Goal: Task Accomplishment & Management: Manage account settings

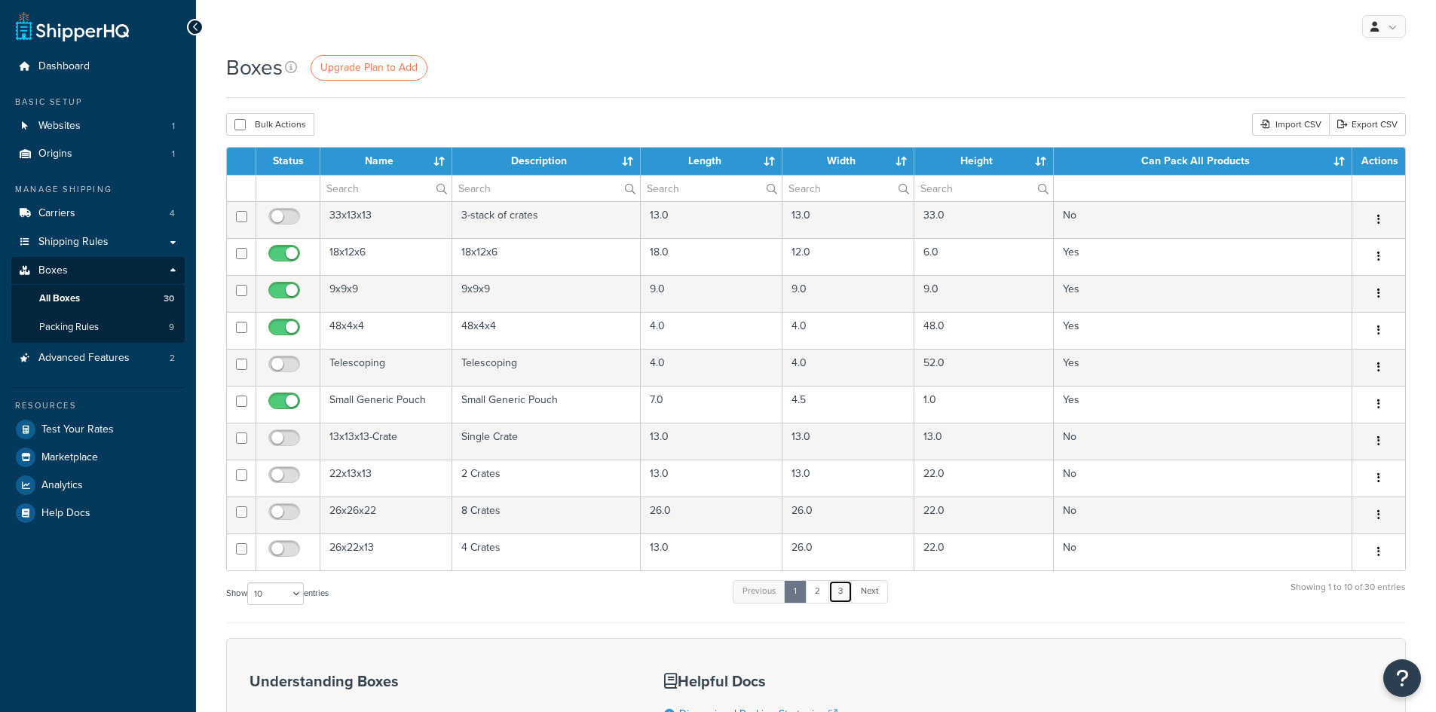
click at [846, 594] on link "3" at bounding box center [840, 591] width 24 height 23
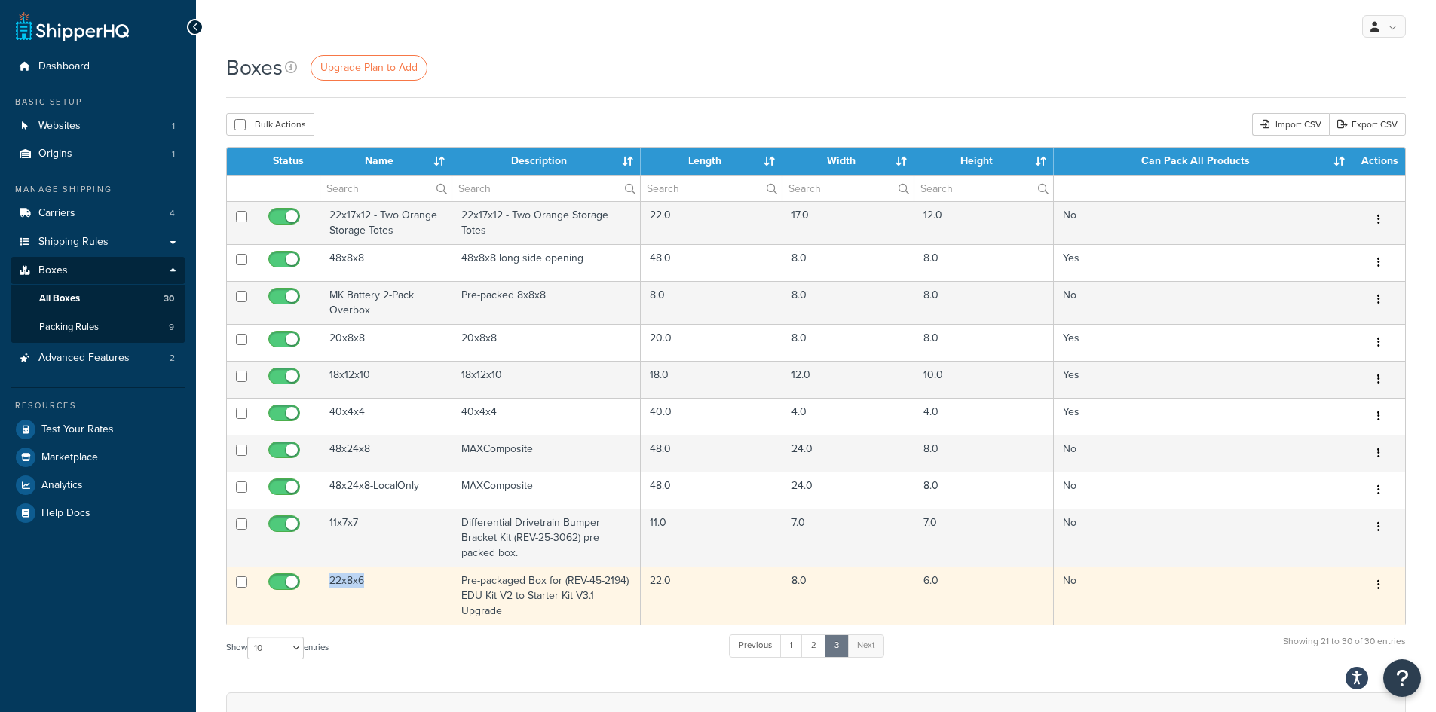
drag, startPoint x: 371, startPoint y: 583, endPoint x: 328, endPoint y: 582, distance: 43.0
click at [328, 582] on td "22x8x6" at bounding box center [386, 596] width 132 height 58
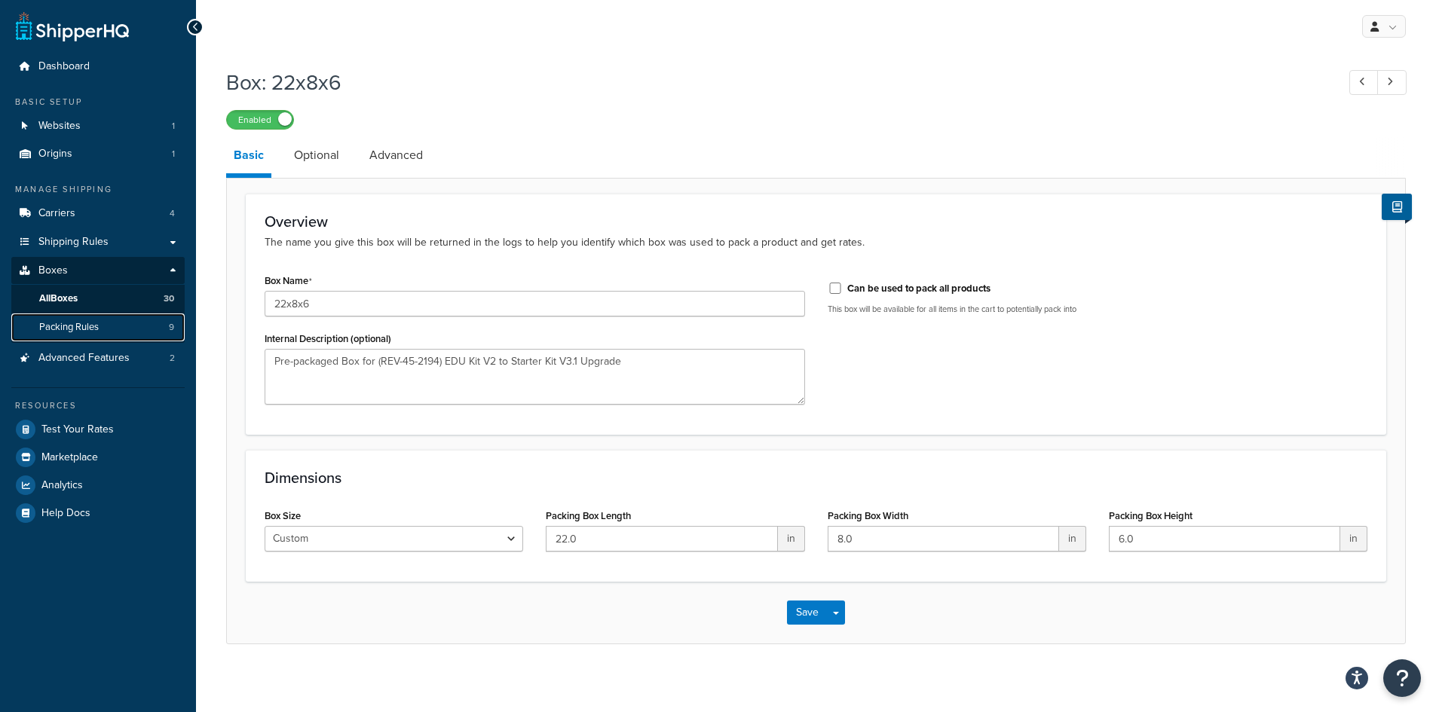
click at [99, 330] on span "Packing Rules" at bounding box center [69, 327] width 60 height 13
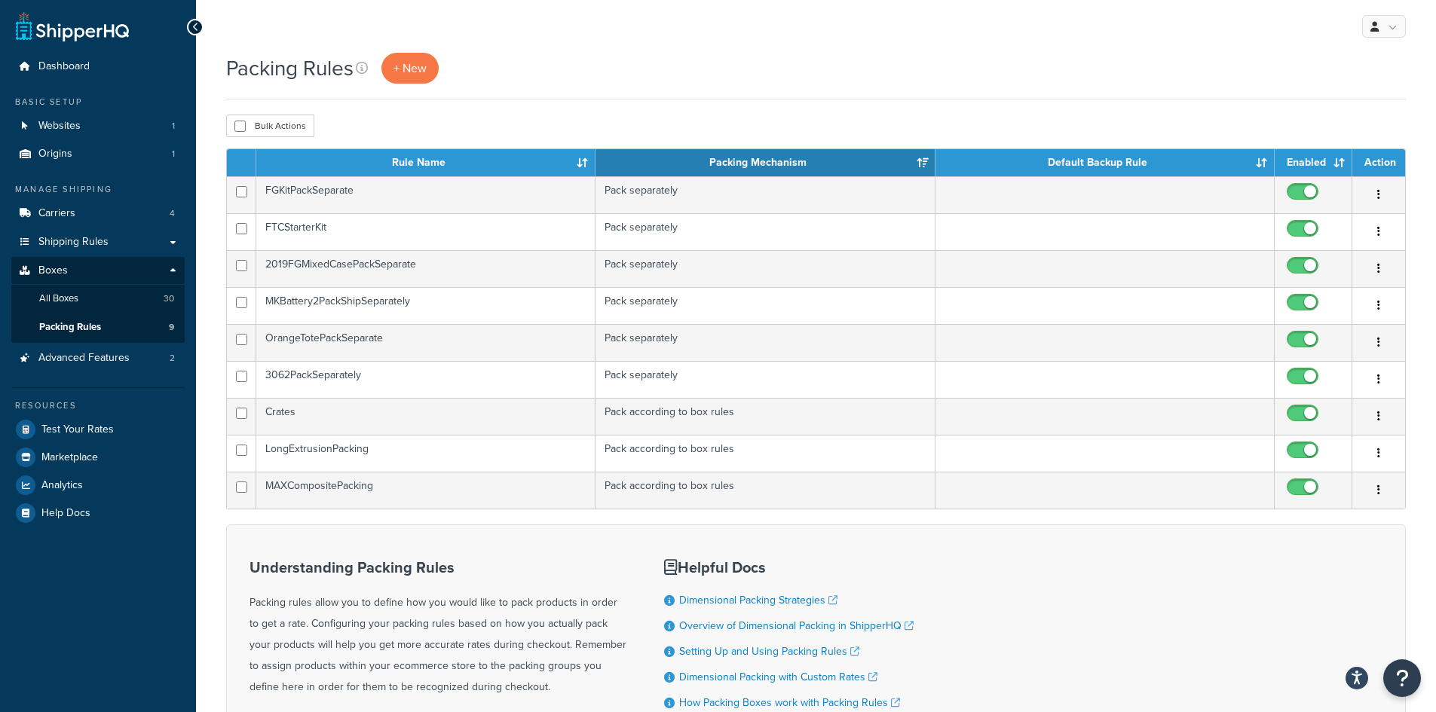
drag, startPoint x: 405, startPoint y: 300, endPoint x: 73, endPoint y: 565, distance: 424.3
click at [73, 565] on div "Dashboard Basic Setup Websites 1 Origins 1 Manage Shipping Carriers 4 Shipping …" at bounding box center [98, 441] width 196 height 883
click at [78, 296] on span "All Boxes" at bounding box center [58, 298] width 39 height 13
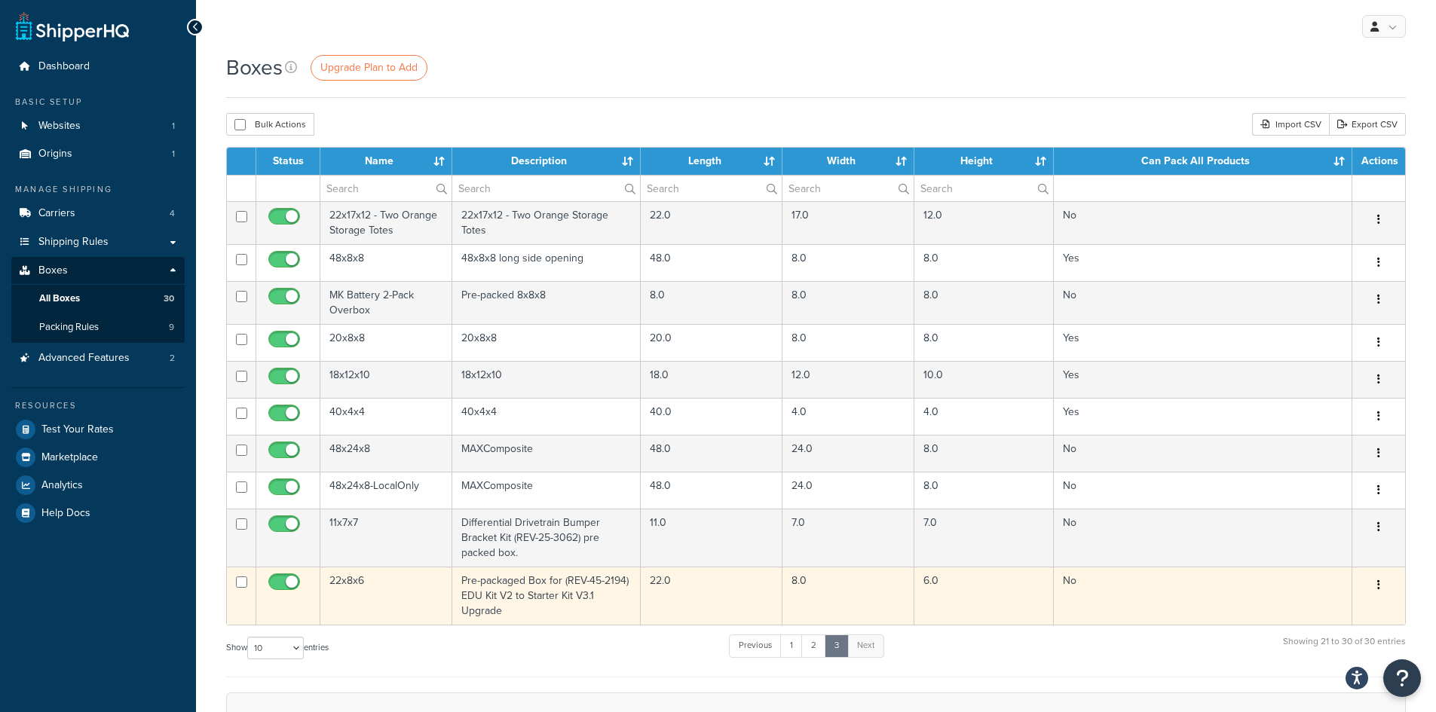
click at [517, 614] on td "Pre-packaged Box for (REV-45-2194) EDU Kit V2 to Starter Kit V3.1 Upgrade" at bounding box center [546, 596] width 189 height 58
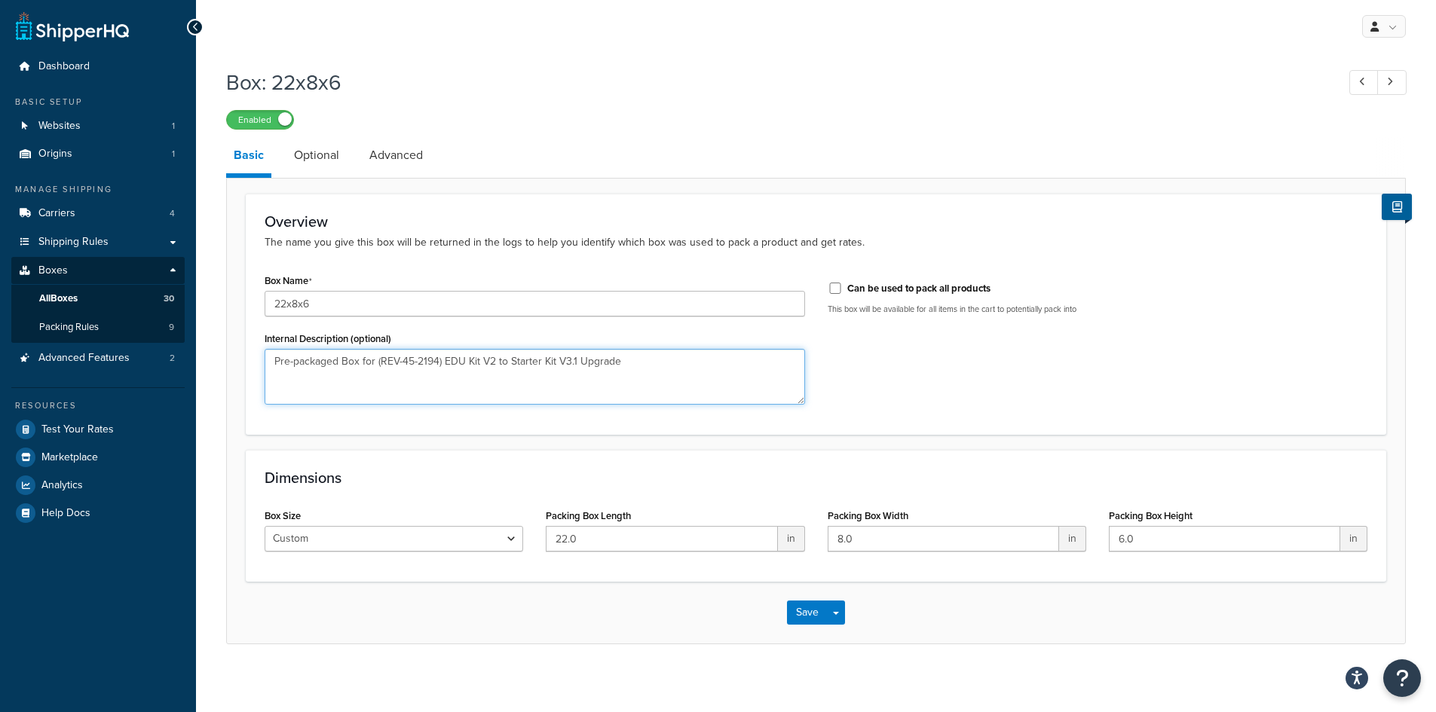
drag, startPoint x: 376, startPoint y: 363, endPoint x: 485, endPoint y: 354, distance: 109.7
click at [485, 354] on textarea "Pre-packaged Box for (REV-45-2194) EDU Kit V2 to Starter Kit V3.1 Upgrade" at bounding box center [535, 377] width 540 height 56
drag, startPoint x: 444, startPoint y: 361, endPoint x: 679, endPoint y: 356, distance: 235.2
click at [679, 356] on textarea "Pre-packaged Box for (REV-45-2194) EDU Kit V2 to Starter Kit V3.1 Upgrade" at bounding box center [535, 377] width 540 height 56
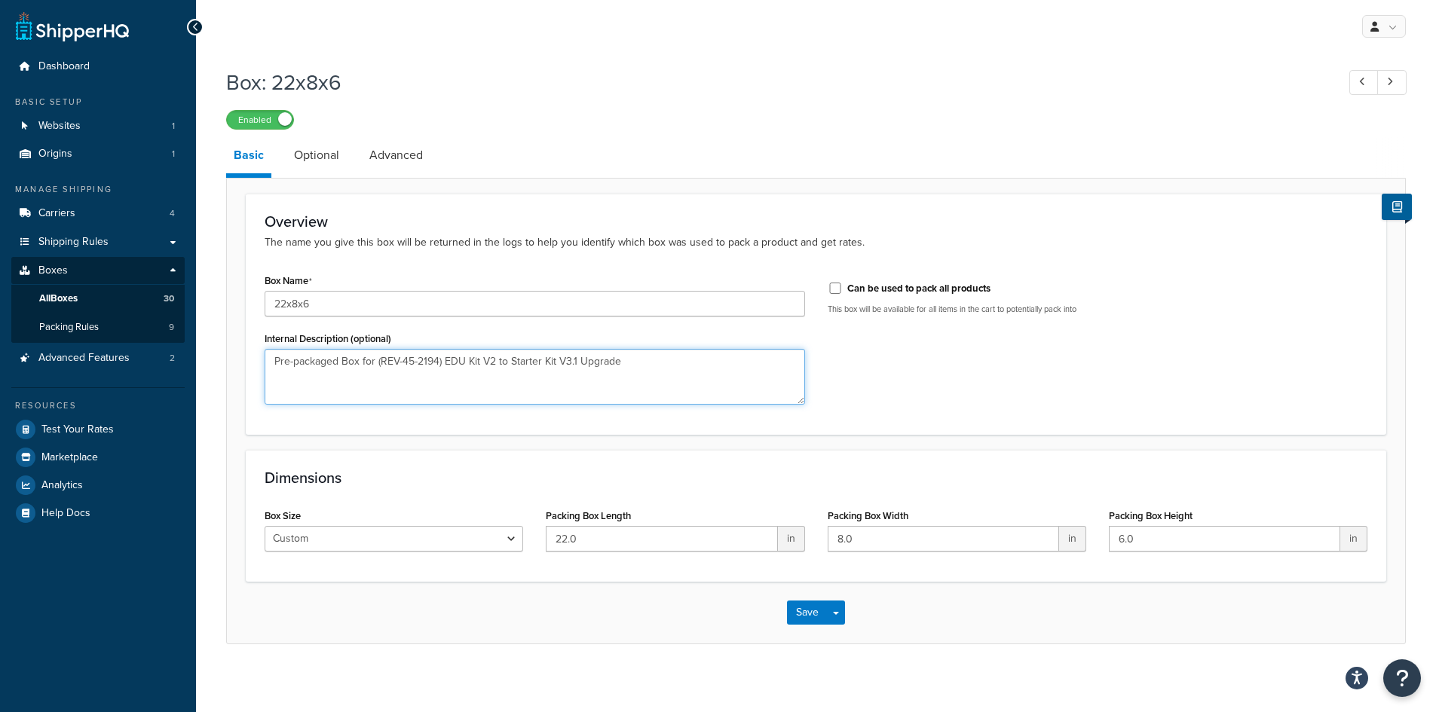
click at [430, 368] on textarea "Pre-packaged Box for (REV-45-2194) EDU Kit V2 to Starter Kit V3.1 Upgrade" at bounding box center [535, 377] width 540 height 56
click at [441, 364] on textarea "Pre-packaged Box for (REV-45-2194) EDU Kit V2 to Starter Kit V3.1 Upgrade" at bounding box center [535, 377] width 540 height 56
click at [78, 326] on span "Packing Rules" at bounding box center [69, 327] width 60 height 13
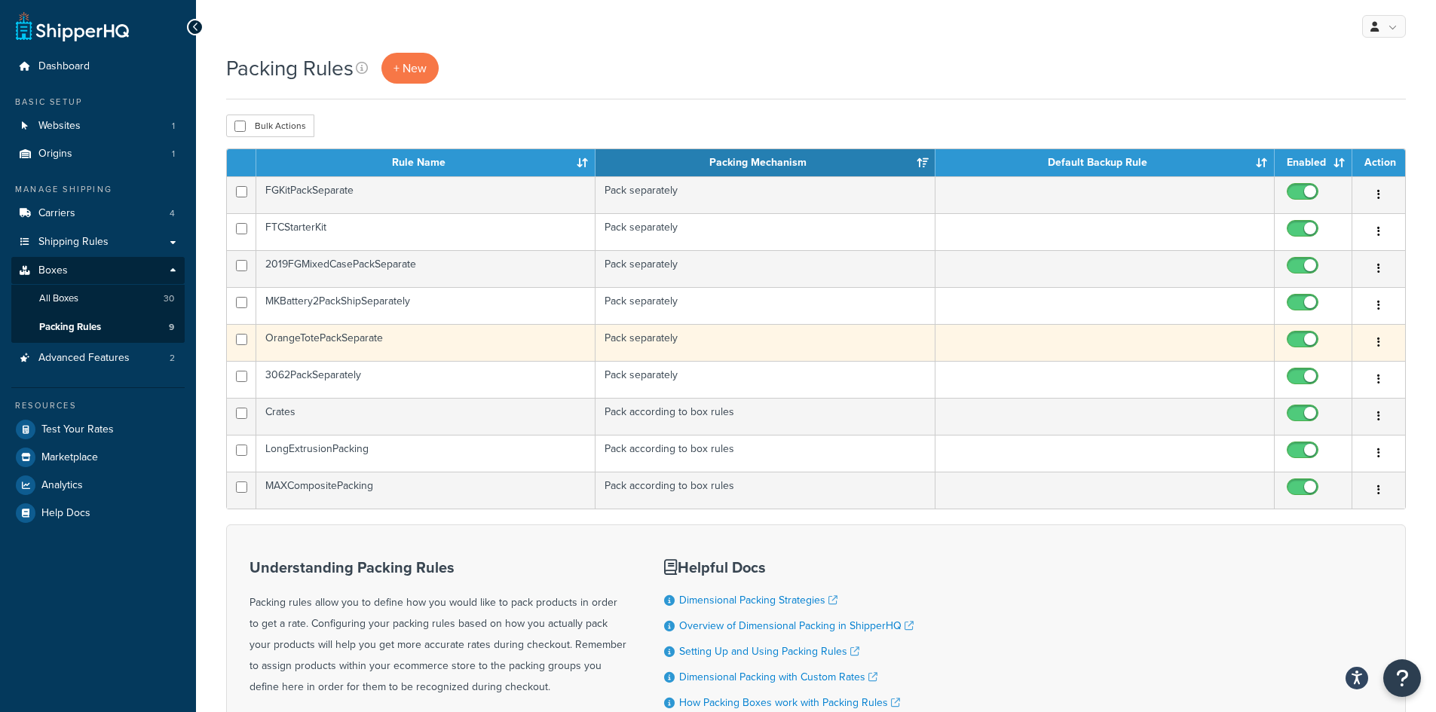
click at [384, 347] on td "OrangeTotePackSeparate" at bounding box center [425, 342] width 339 height 37
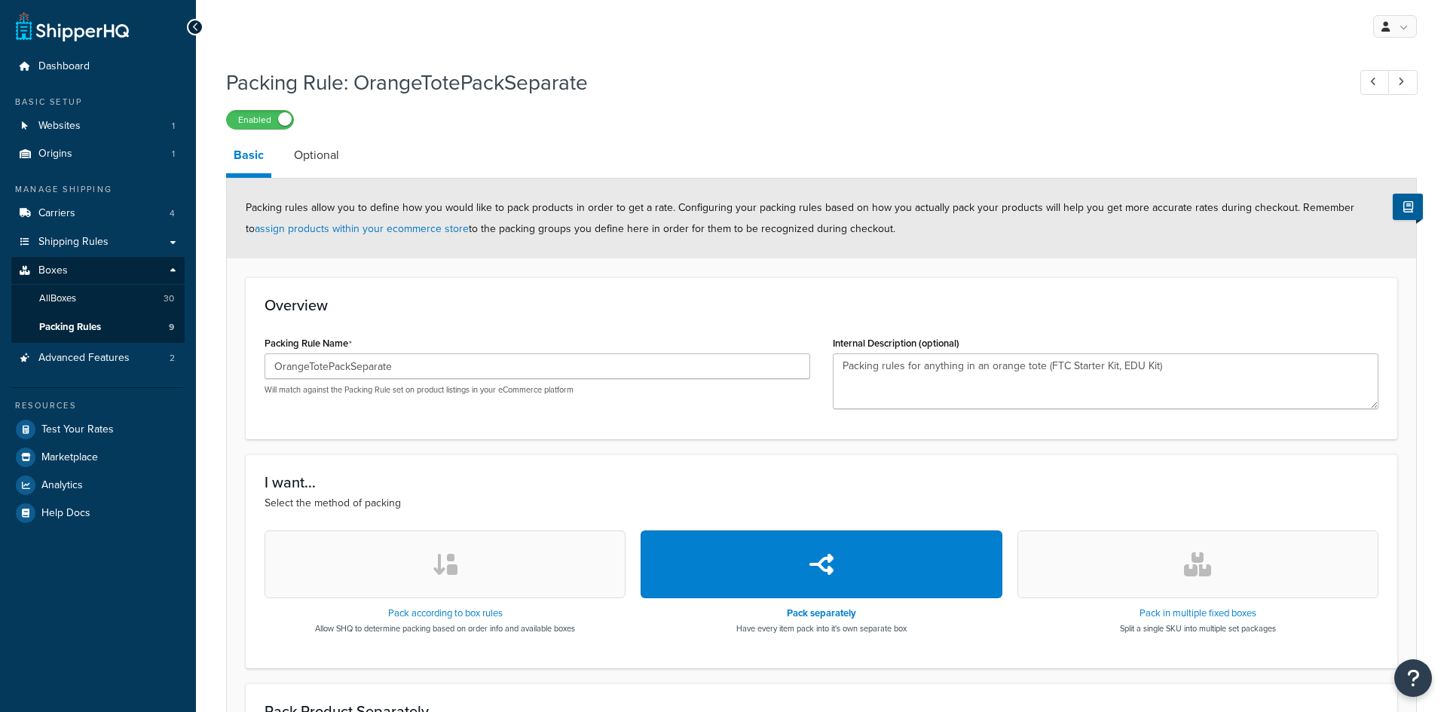
select select "118418"
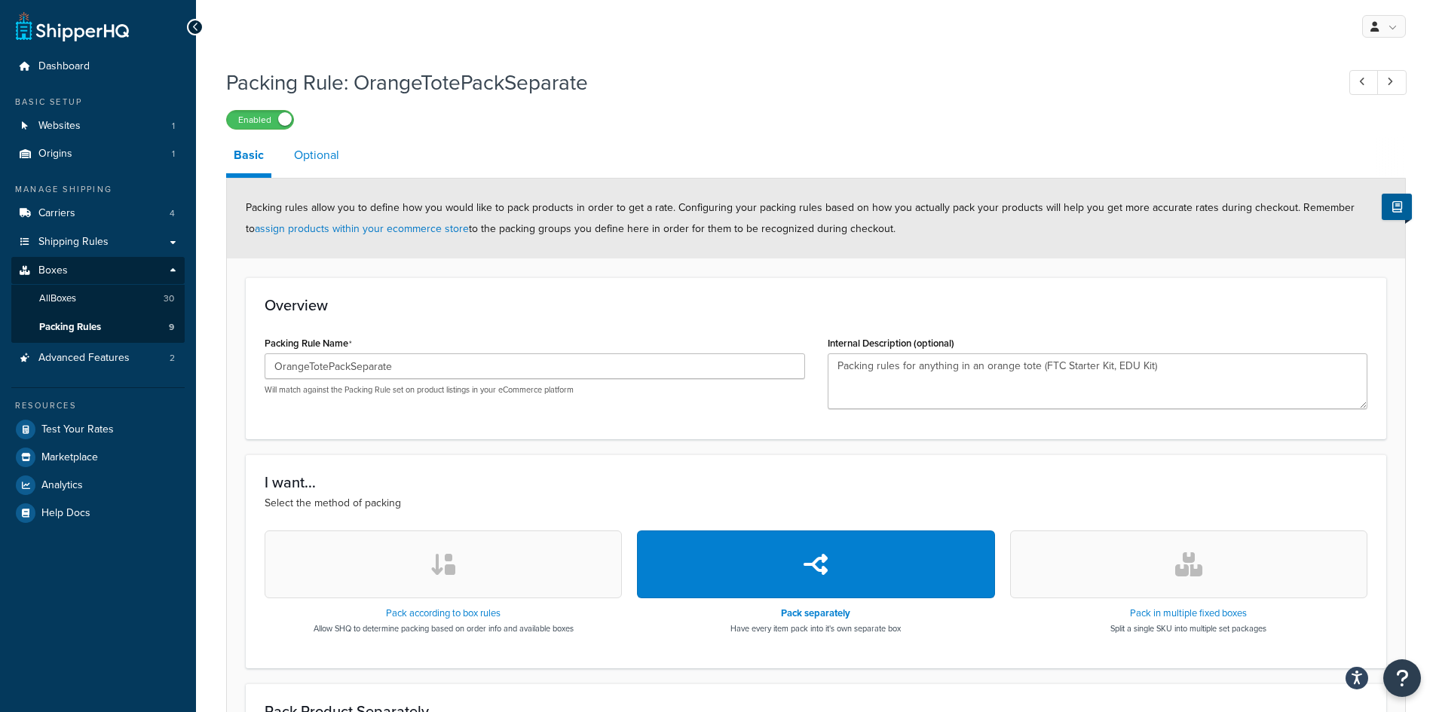
click at [320, 147] on link "Optional" at bounding box center [316, 155] width 60 height 36
